Goal: Information Seeking & Learning: Check status

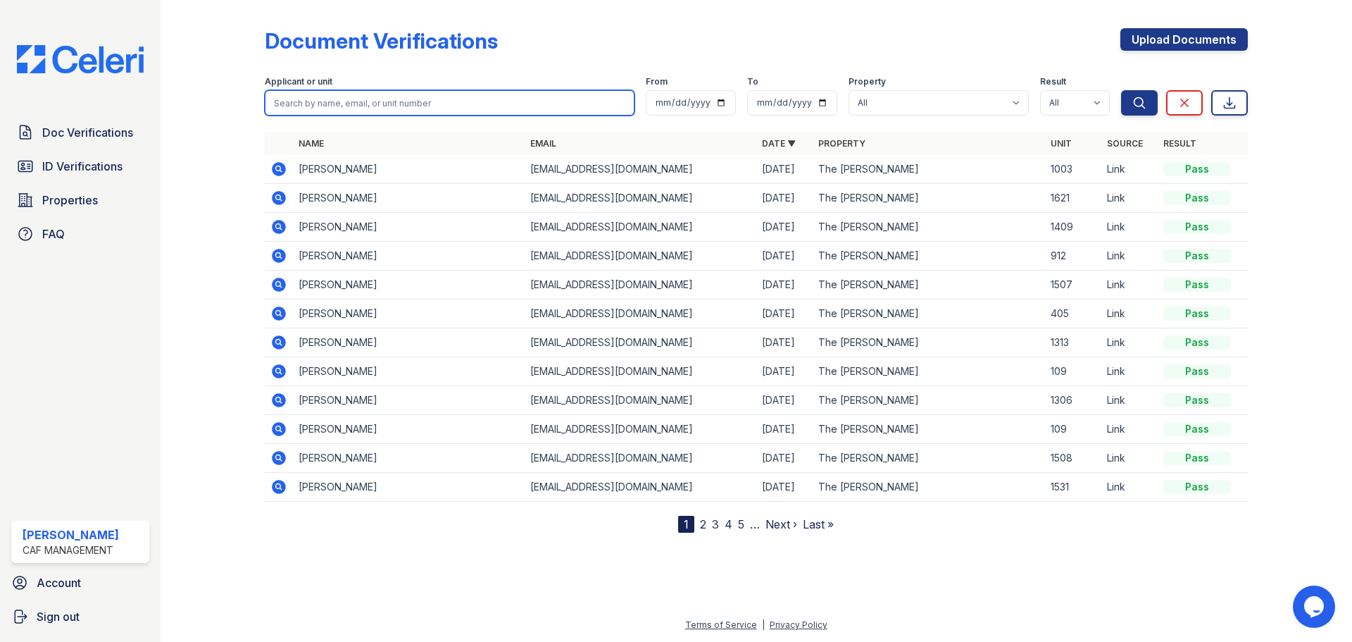
click at [353, 105] on input "search" at bounding box center [450, 102] width 370 height 25
type input "demi"
click at [1121, 90] on button "Search" at bounding box center [1139, 102] width 37 height 25
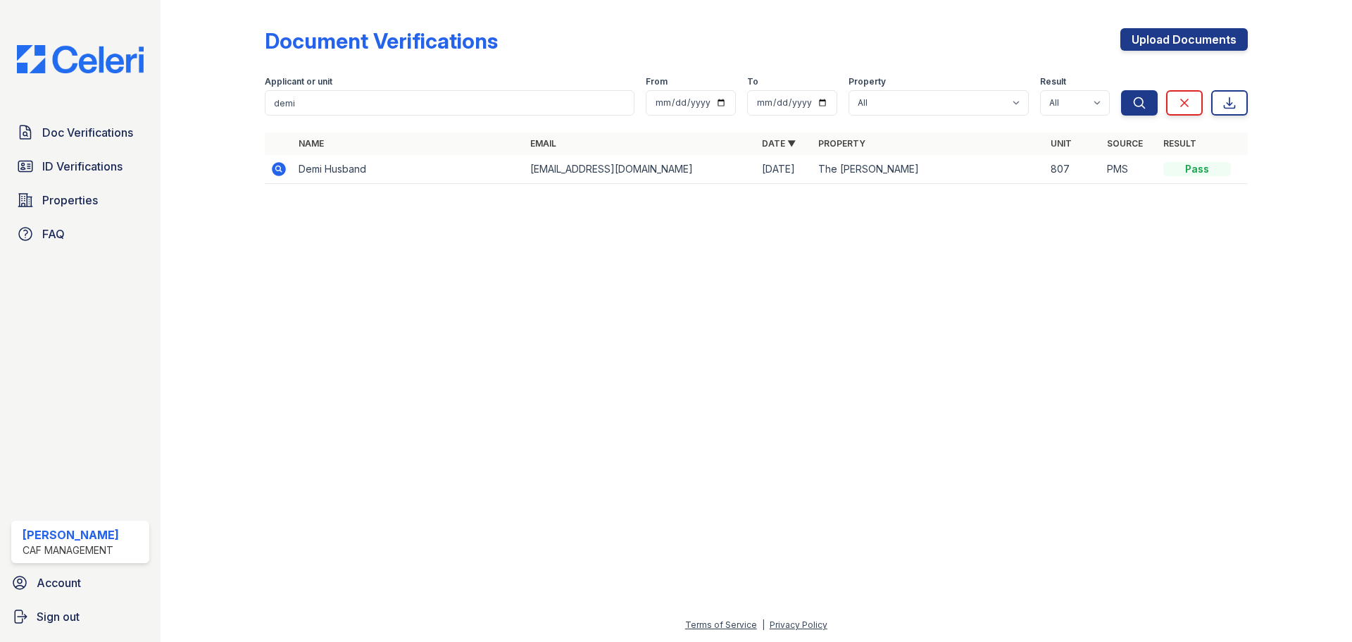
click at [346, 167] on td "Demi Husband" at bounding box center [409, 169] width 232 height 29
click at [283, 167] on icon at bounding box center [279, 169] width 14 height 14
